Goal: Task Accomplishment & Management: Use online tool/utility

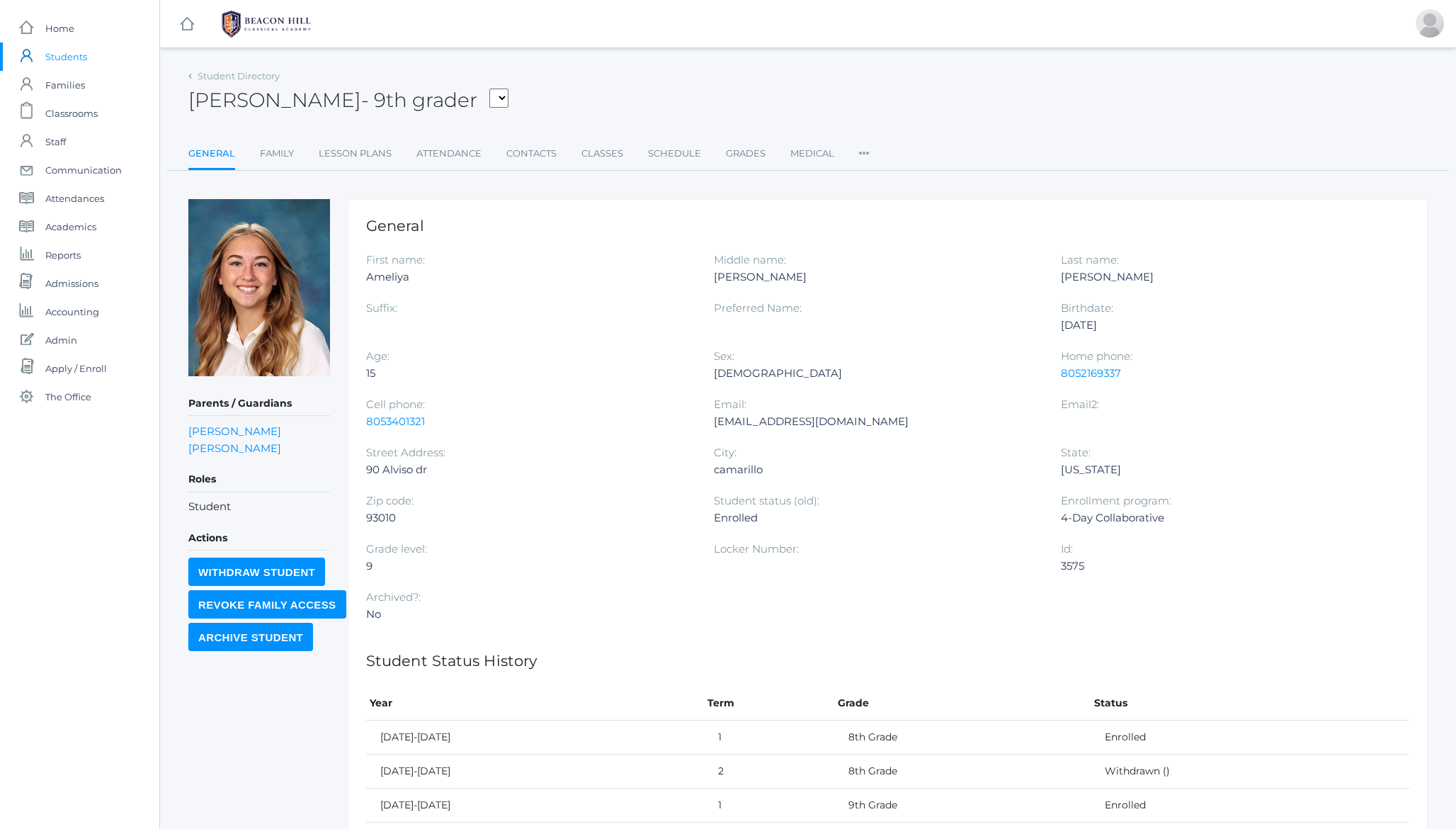
click at [62, 53] on span "Students" at bounding box center [66, 57] width 41 height 29
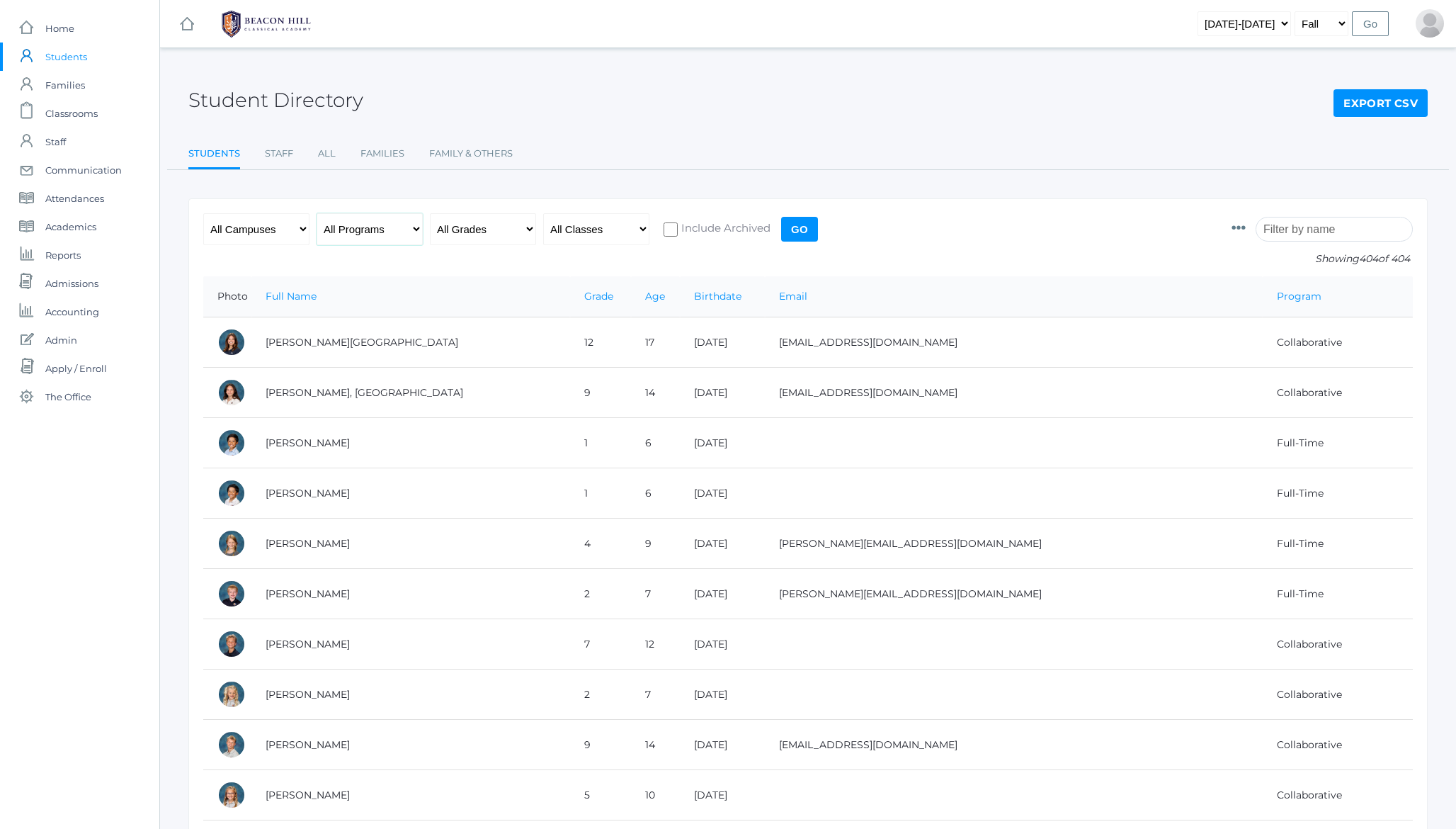
click at [358, 235] on select "All Programs Full-Time Collaborative Four-Day Affiliate" at bounding box center [370, 229] width 107 height 32
select select "4-Day"
click at [797, 230] on input "Go" at bounding box center [800, 229] width 37 height 25
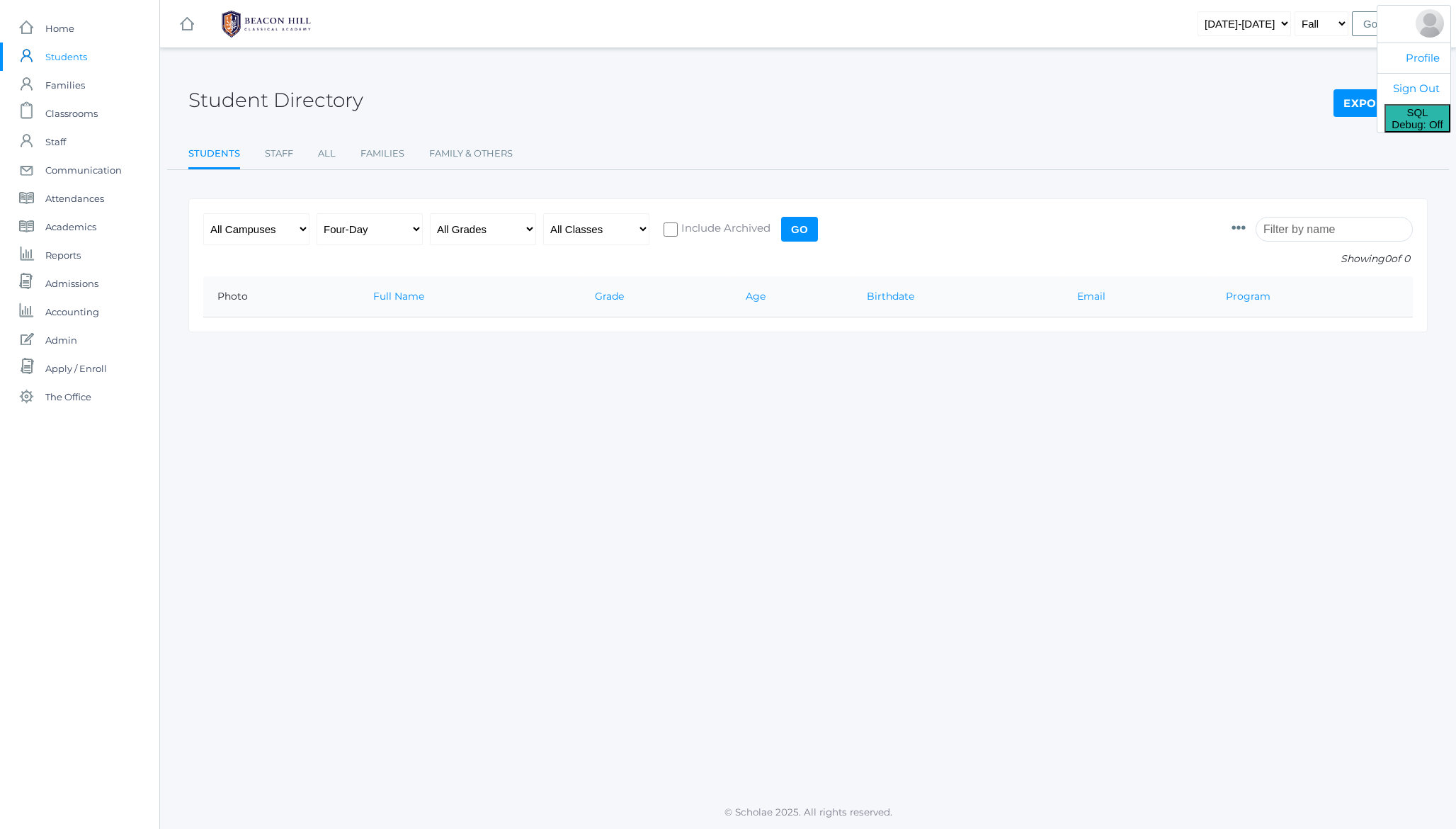
click at [1409, 120] on span "SQL Debug: Off" at bounding box center [1417, 119] width 51 height 24
click at [802, 225] on input "Go" at bounding box center [800, 229] width 37 height 25
click at [321, 99] on h2 "Student Directory" at bounding box center [275, 100] width 175 height 22
drag, startPoint x: 321, startPoint y: 99, endPoint x: 382, endPoint y: 96, distance: 61.1
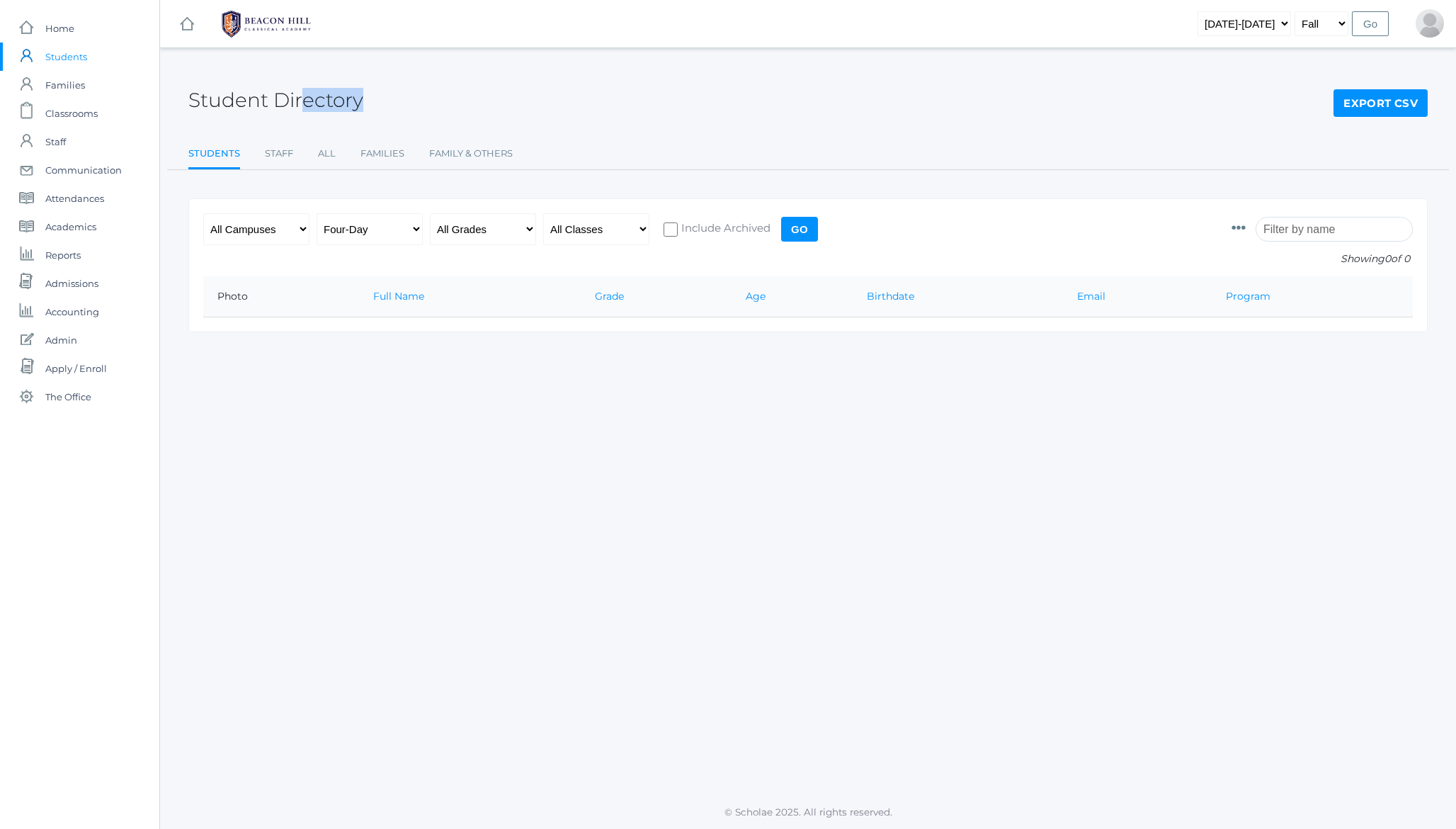
click at [323, 98] on h2 "Student Directory" at bounding box center [275, 100] width 175 height 22
click at [390, 96] on div "Student Directory Export CSV" at bounding box center [807, 92] width 1239 height 52
click at [296, 102] on h2 "Student Directory" at bounding box center [275, 100] width 175 height 22
